Goal: Transaction & Acquisition: Download file/media

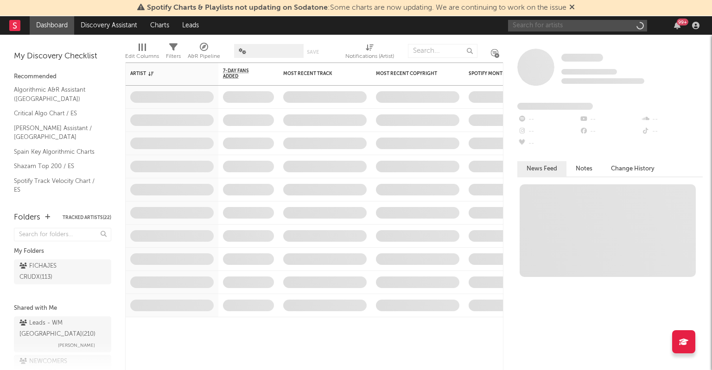
click at [523, 28] on input "text" at bounding box center [577, 26] width 139 height 12
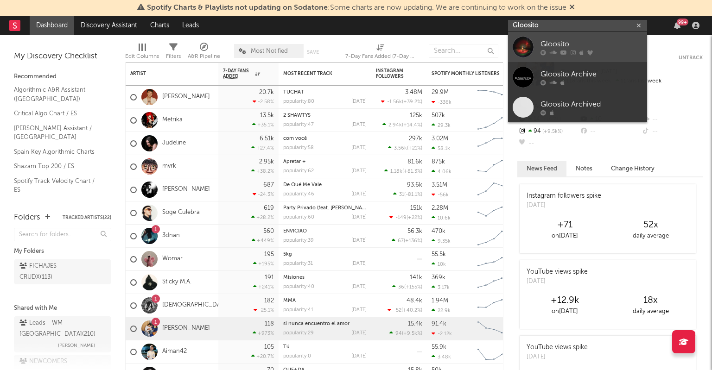
type input "Gloosito"
click at [567, 38] on div "Gloosito" at bounding box center [592, 43] width 102 height 11
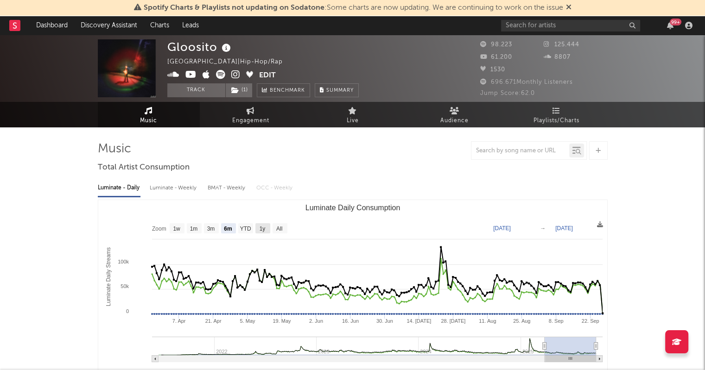
click at [261, 228] on text "1y" at bounding box center [262, 229] width 6 height 6
select select "1y"
type input "[DATE]"
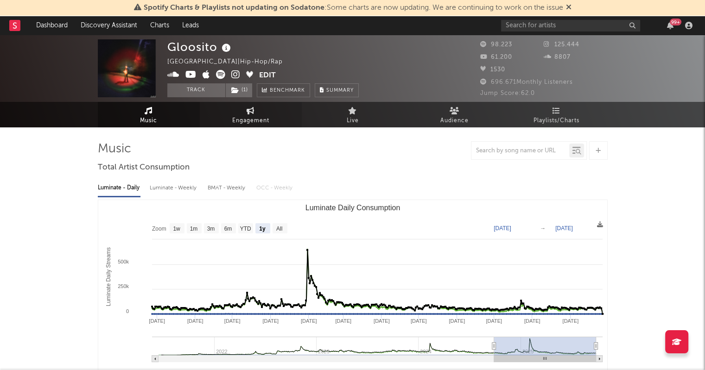
click at [253, 114] on icon at bounding box center [251, 110] width 8 height 7
select select "1w"
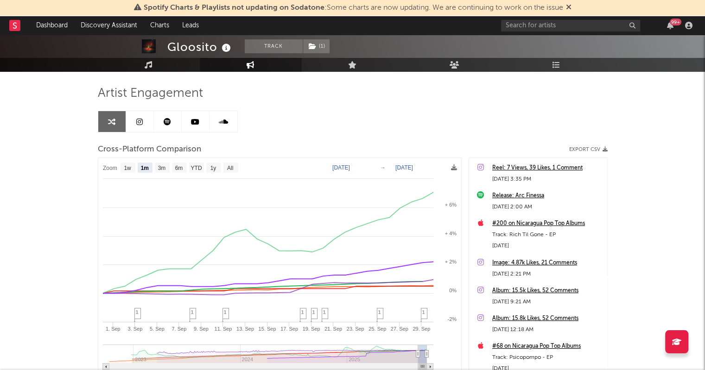
scroll to position [57, 0]
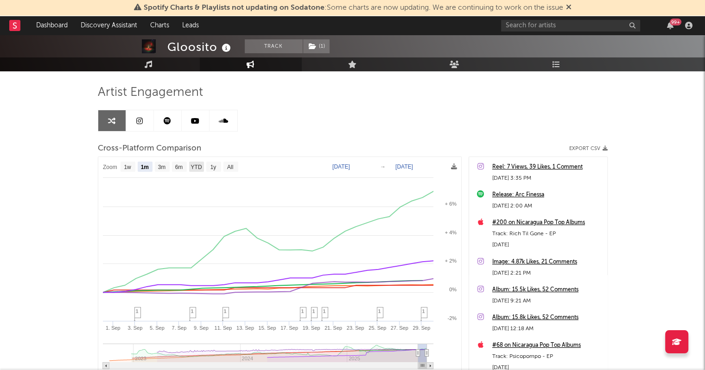
click at [197, 166] on text "YTD" at bounding box center [196, 167] width 11 height 6
select select "YTD"
type input "[DATE]"
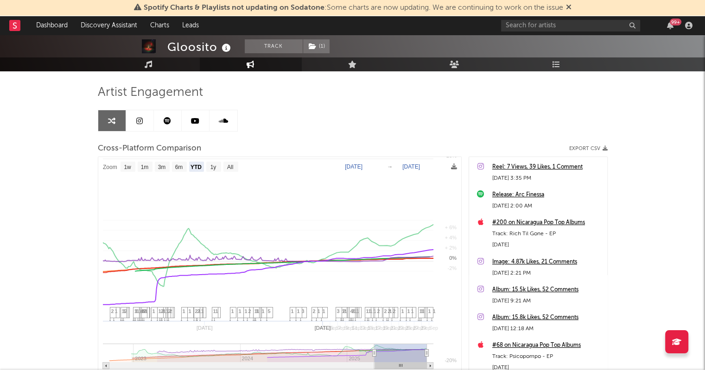
select select "1w"
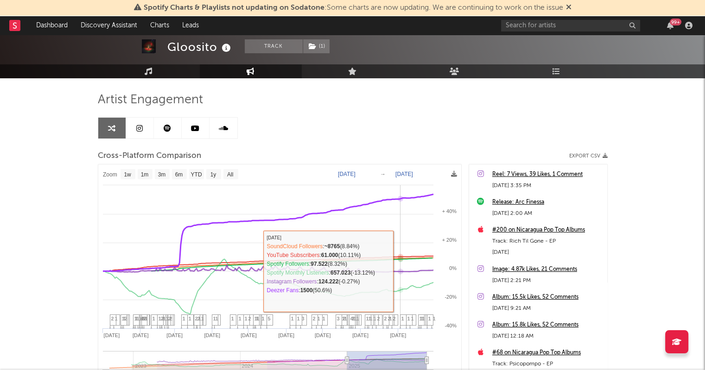
scroll to position [40, 0]
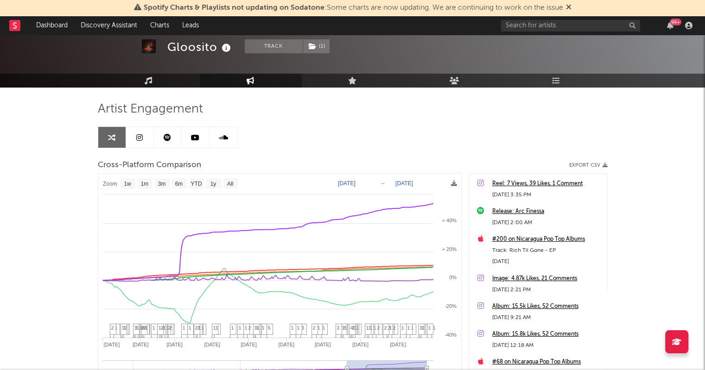
click at [171, 134] on link at bounding box center [168, 137] width 28 height 21
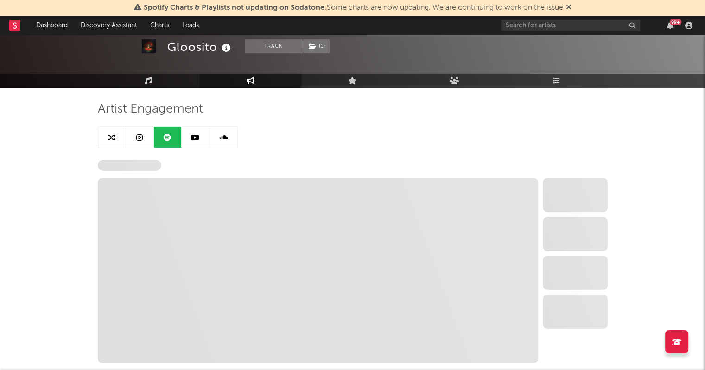
select select "6m"
select select "1w"
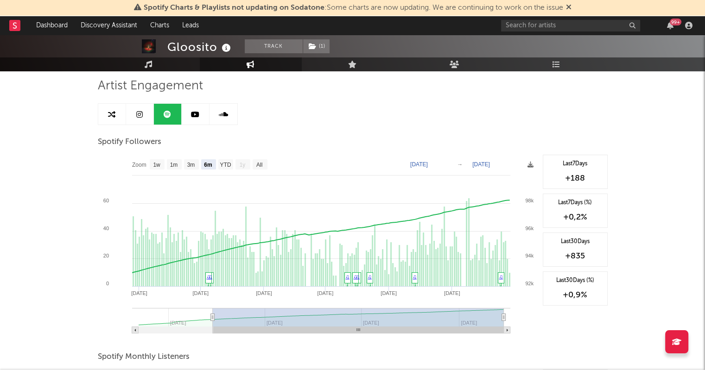
scroll to position [62, 0]
click at [223, 166] on text "YTD" at bounding box center [225, 166] width 11 height 6
select select "YTD"
type input "[DATE]"
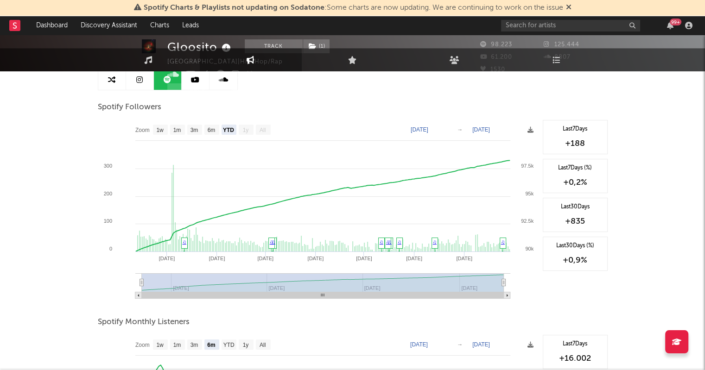
scroll to position [0, 0]
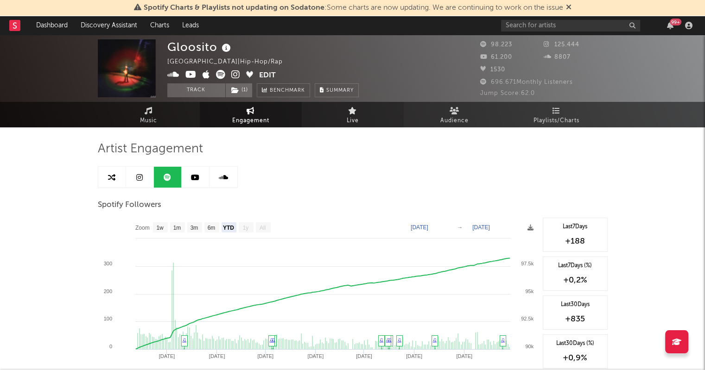
click at [347, 114] on link "Live" at bounding box center [353, 114] width 102 height 25
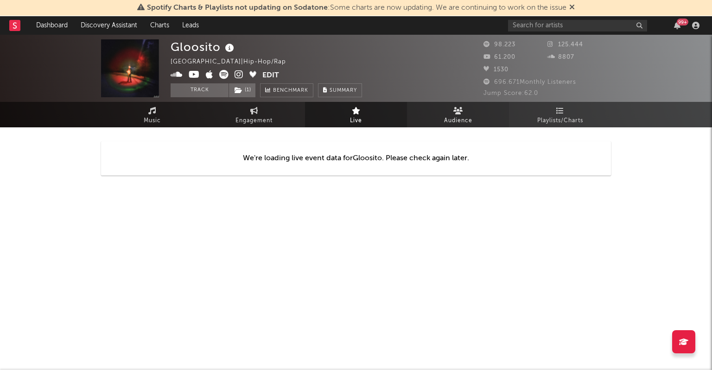
click at [449, 113] on link "Audience" at bounding box center [458, 114] width 102 height 25
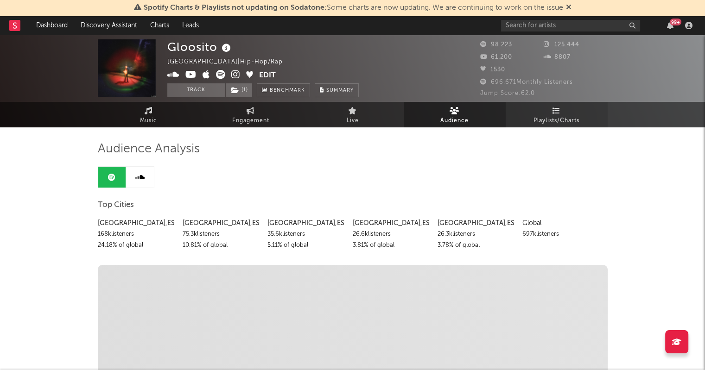
click at [547, 119] on span "Playlists/Charts" at bounding box center [557, 120] width 46 height 11
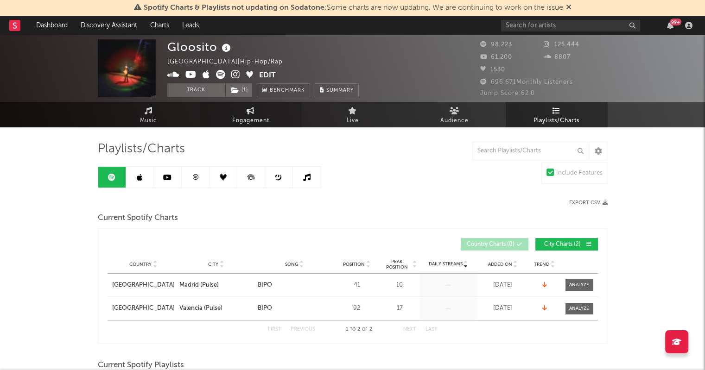
click at [259, 117] on span "Engagement" at bounding box center [250, 120] width 37 height 11
select select "1w"
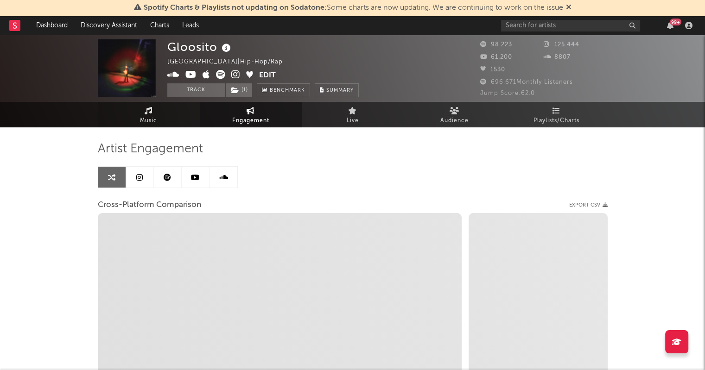
select select "1m"
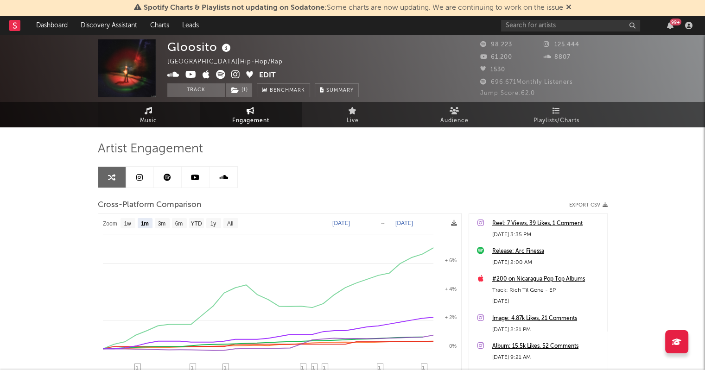
click at [152, 109] on icon at bounding box center [149, 110] width 8 height 7
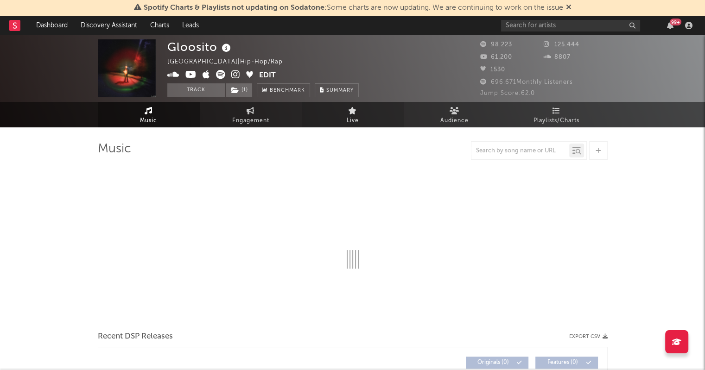
select select "6m"
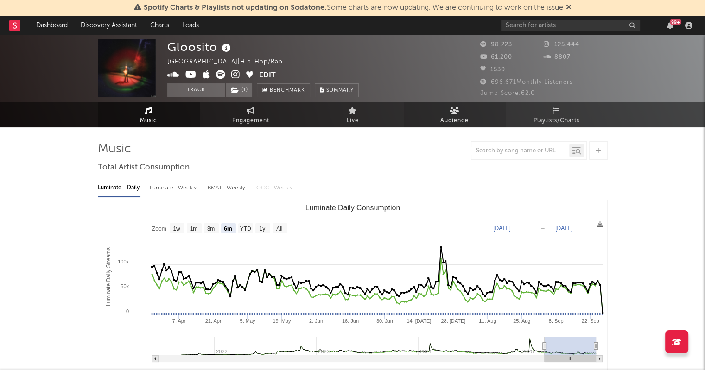
click at [434, 119] on link "Audience" at bounding box center [455, 114] width 102 height 25
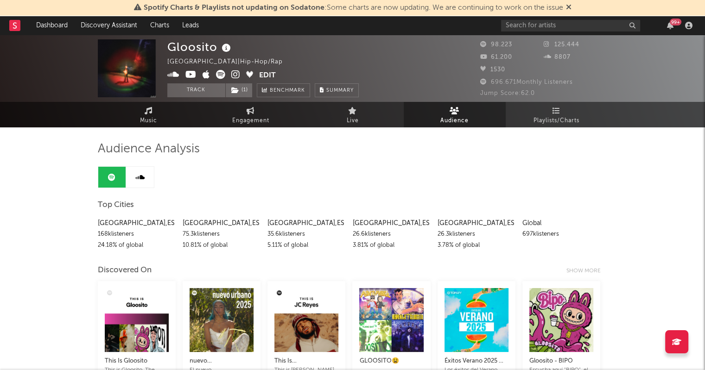
click at [529, 92] on span "Jump Score: 62.0" at bounding box center [507, 93] width 55 height 6
click at [510, 94] on span "Jump Score: 62.0" at bounding box center [507, 93] width 55 height 6
click at [278, 85] on link "Benchmark" at bounding box center [283, 90] width 53 height 14
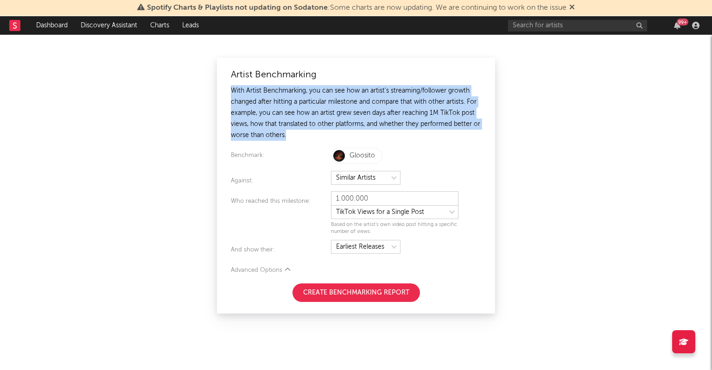
drag, startPoint x: 289, startPoint y: 136, endPoint x: 229, endPoint y: 94, distance: 74.0
click at [229, 94] on div "Artist Benchmarking With Artist Benchmarking, you can see how an artist's strea…" at bounding box center [356, 186] width 278 height 256
copy div "With Artist Benchmarking, you can see how an artist's streaming/follower growth…"
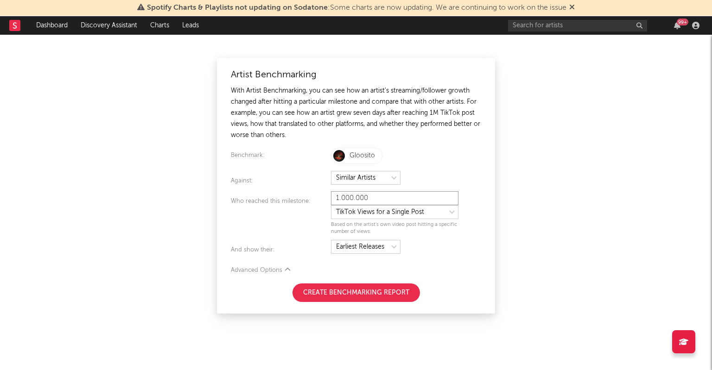
click at [403, 201] on input "1.000.000" at bounding box center [394, 198] width 127 height 14
click at [402, 208] on select at bounding box center [394, 212] width 127 height 14
click at [331, 205] on select at bounding box center [394, 212] width 127 height 14
select select "tiktok_self_promo"
type input "25.000"
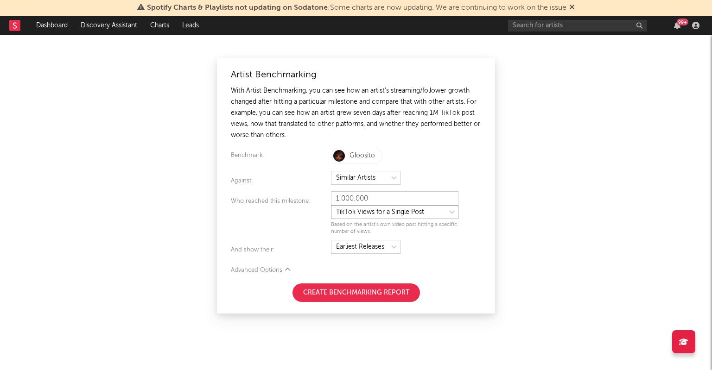
select select "nielsen_global_audio_stream"
click at [365, 197] on input "25.000" at bounding box center [394, 198] width 127 height 14
type input "1.000.000"
select select "tiktok_self_promo"
click at [15, 25] on icon at bounding box center [15, 25] width 4 height 6
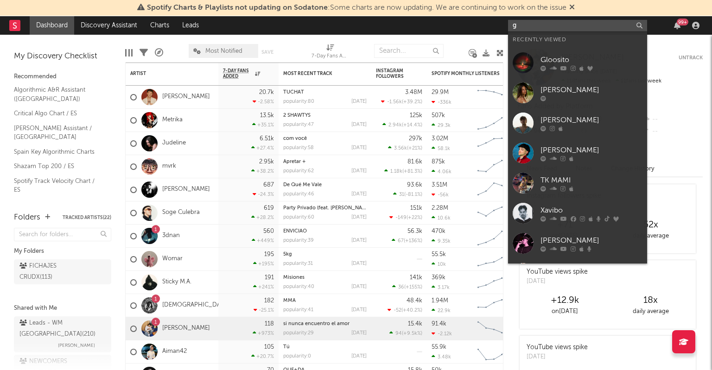
click at [567, 27] on input "g" at bounding box center [577, 26] width 139 height 12
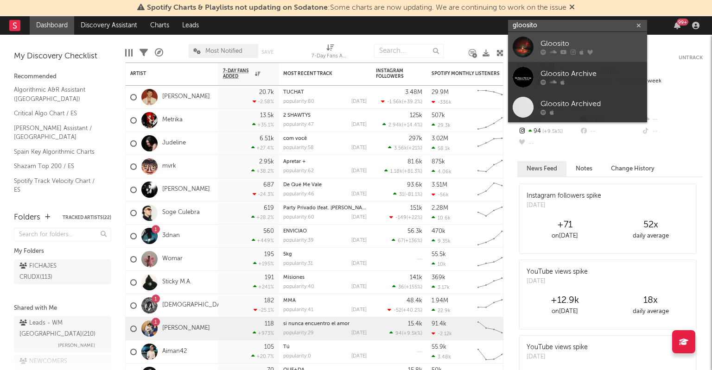
type input "gloosito"
click at [602, 36] on link "Gloosito" at bounding box center [577, 47] width 139 height 30
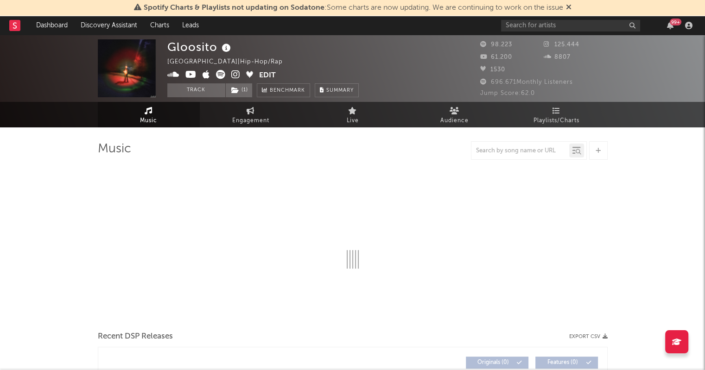
select select "6m"
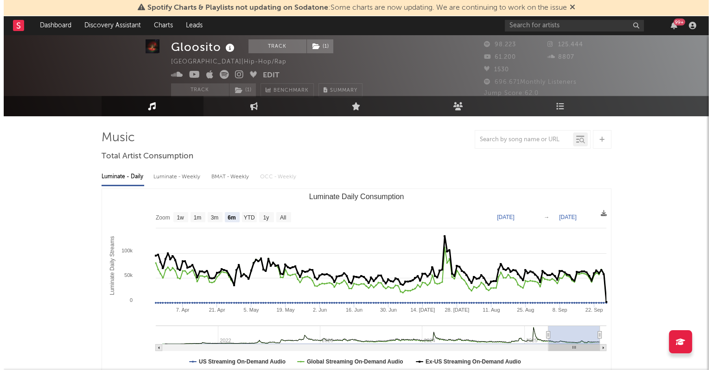
scroll to position [11, 0]
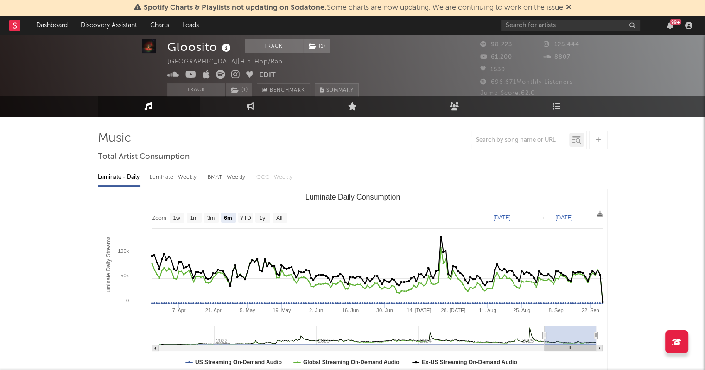
click at [333, 88] on span "Summary" at bounding box center [339, 90] width 27 height 5
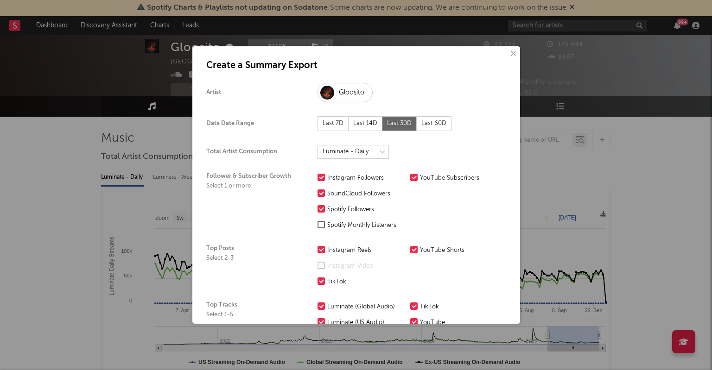
click at [430, 127] on div "Last 60D" at bounding box center [434, 123] width 35 height 15
click at [359, 157] on select at bounding box center [353, 152] width 71 height 14
click at [318, 145] on select at bounding box center [353, 152] width 71 height 14
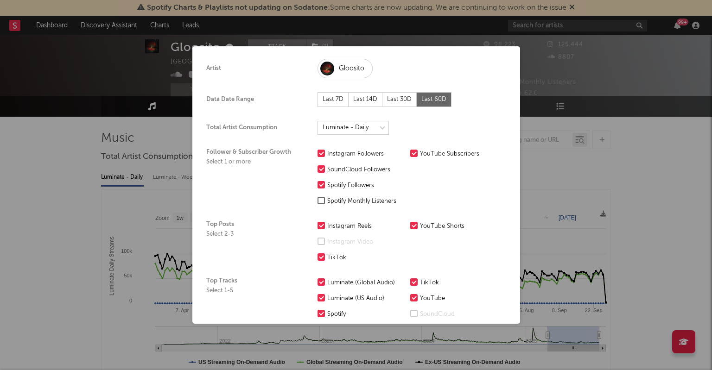
click at [379, 197] on div "Spotify Monthly Listeners" at bounding box center [366, 201] width 78 height 11
click at [318, 197] on input "Spotify Monthly Listeners" at bounding box center [318, 201] width 0 height 11
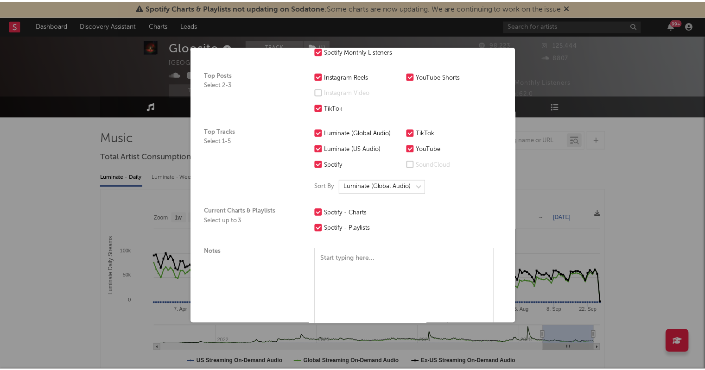
scroll to position [236, 0]
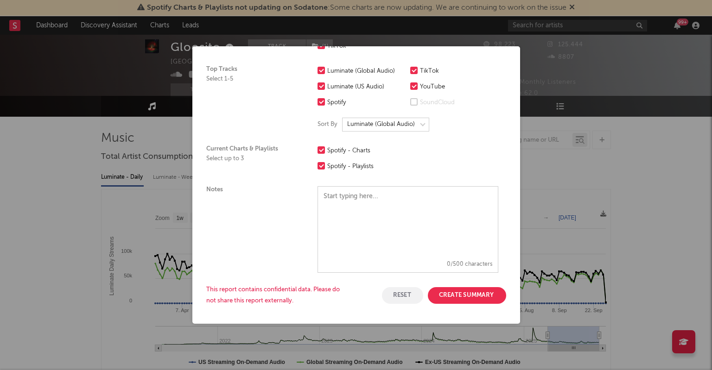
click at [457, 289] on button "Create Summary" at bounding box center [467, 295] width 78 height 17
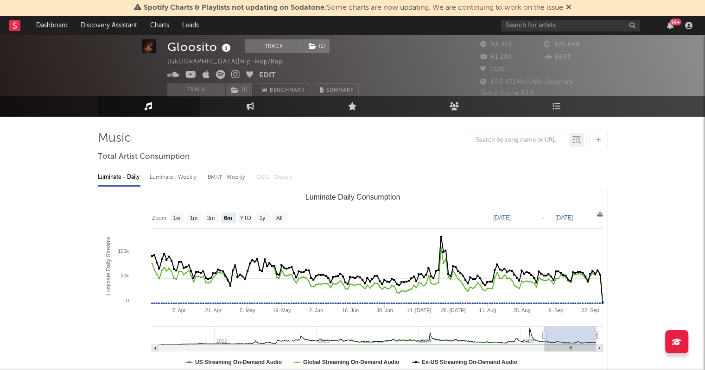
scroll to position [0, 0]
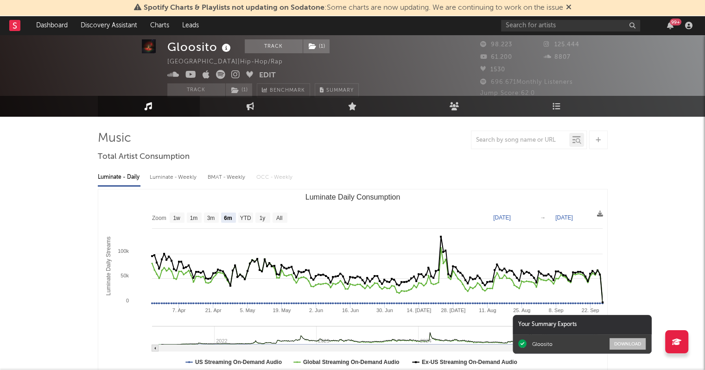
click at [630, 343] on button "Download" at bounding box center [628, 344] width 36 height 12
